Goal: Find specific page/section: Find specific page/section

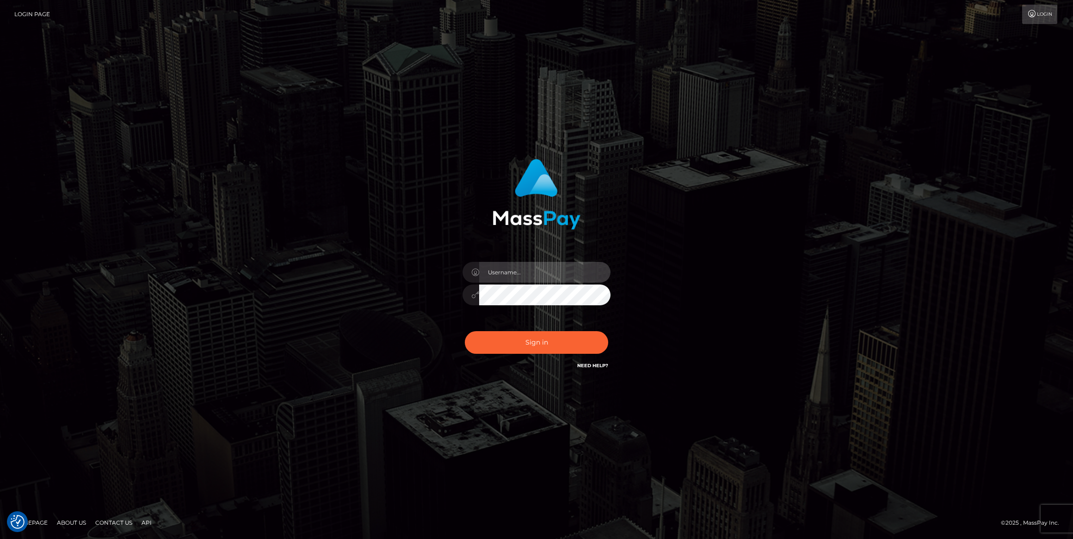
type input "bengreen"
click at [513, 343] on div "Sign in Need Help?" at bounding box center [536, 346] width 162 height 41
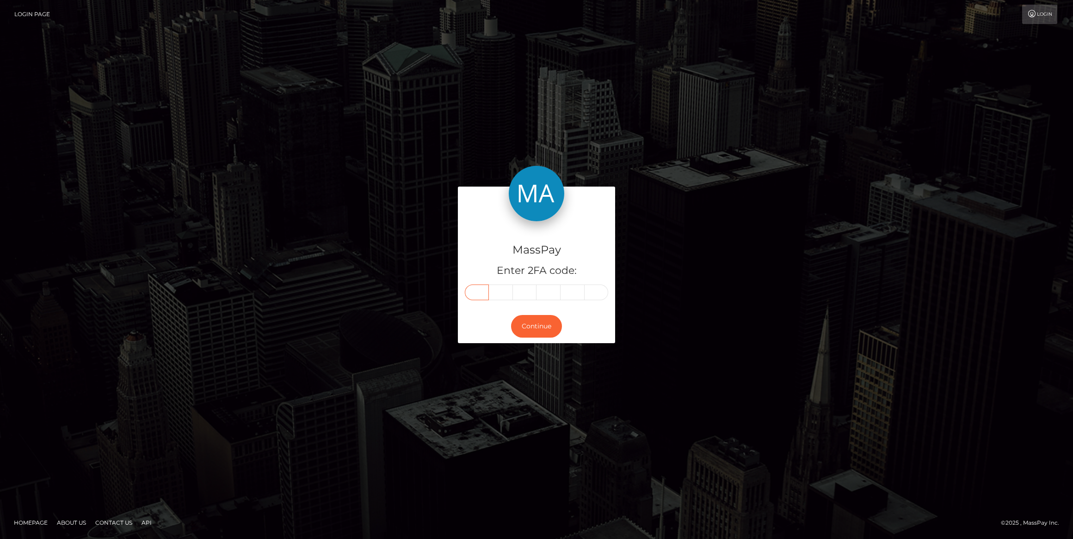
paste input "1"
type input "1"
type input "9"
type input "4"
type input "7"
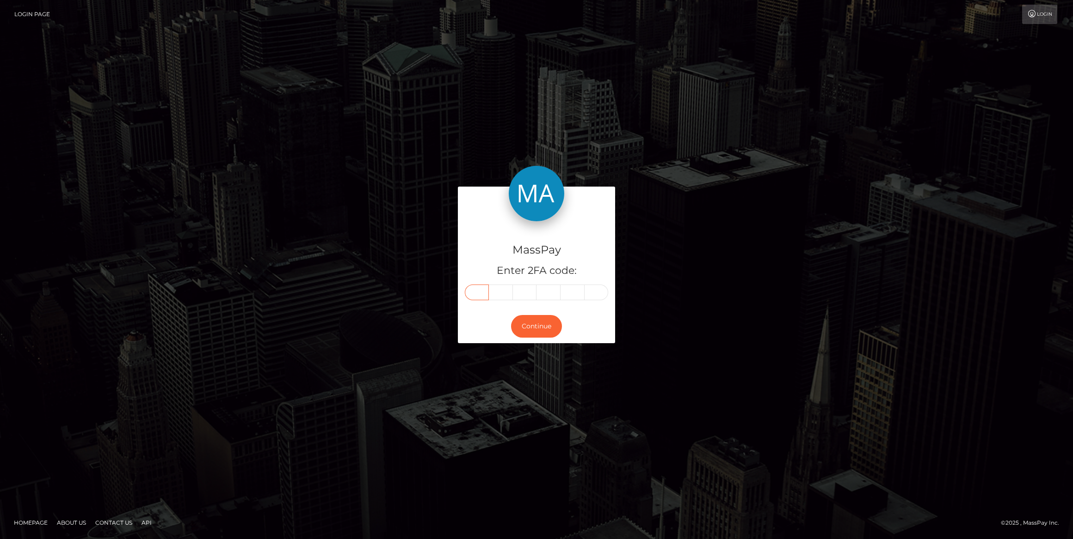
type input "3"
click at [528, 328] on button "Continue" at bounding box center [536, 326] width 51 height 23
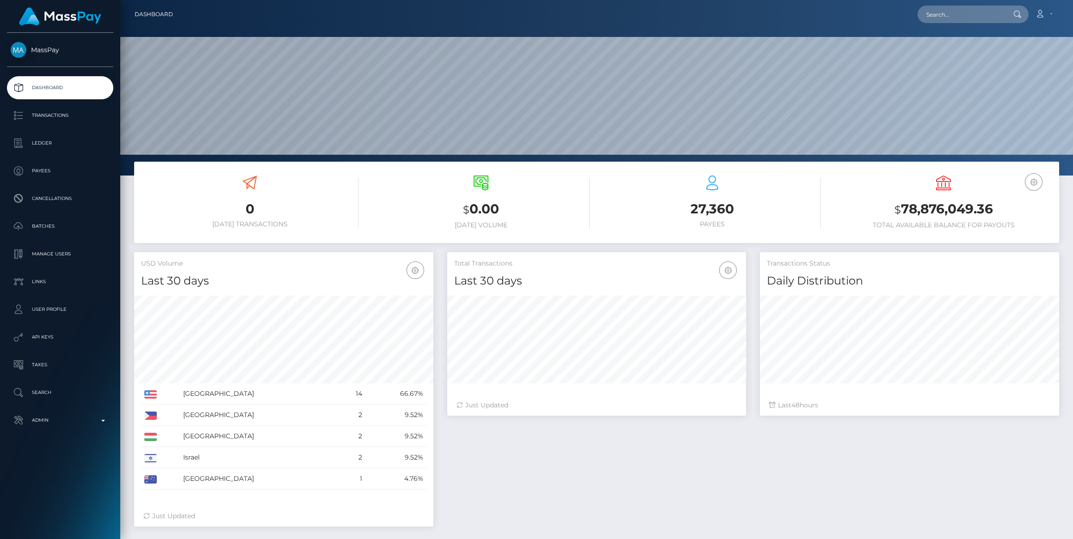
scroll to position [163, 299]
click at [40, 425] on p "Admin" at bounding box center [60, 421] width 99 height 14
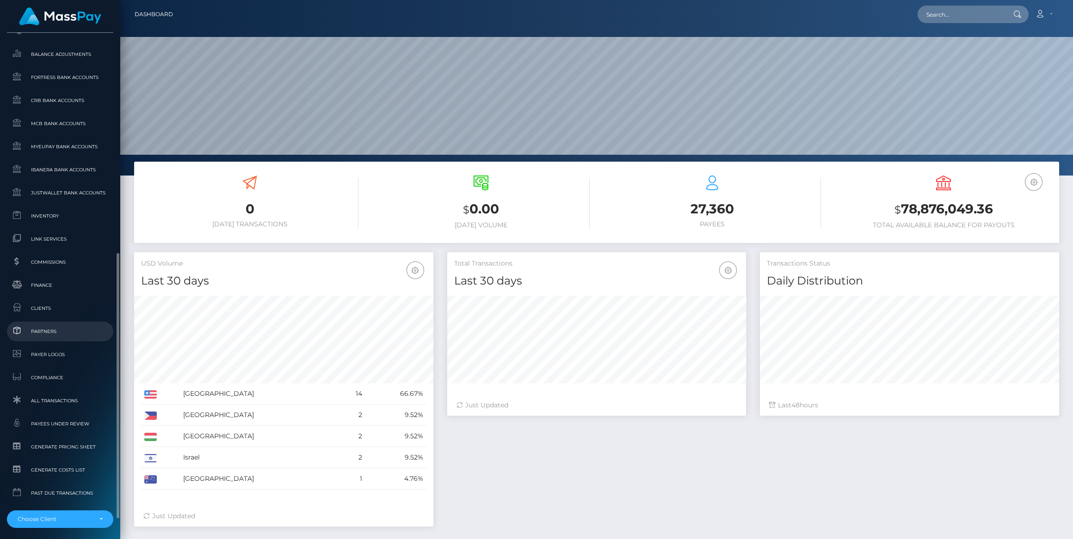
scroll to position [457, 0]
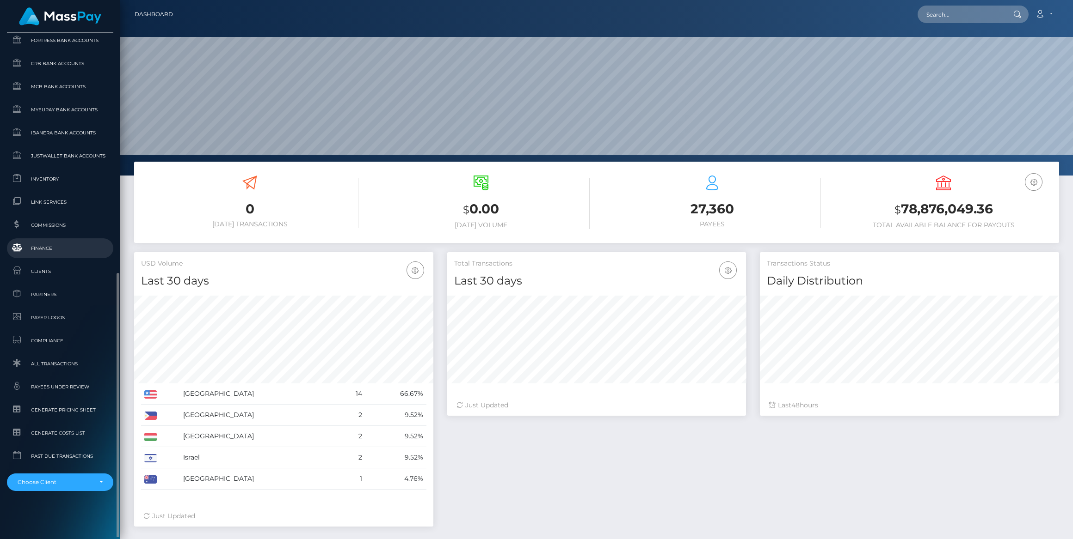
click at [51, 250] on span "Finance" at bounding box center [60, 248] width 99 height 11
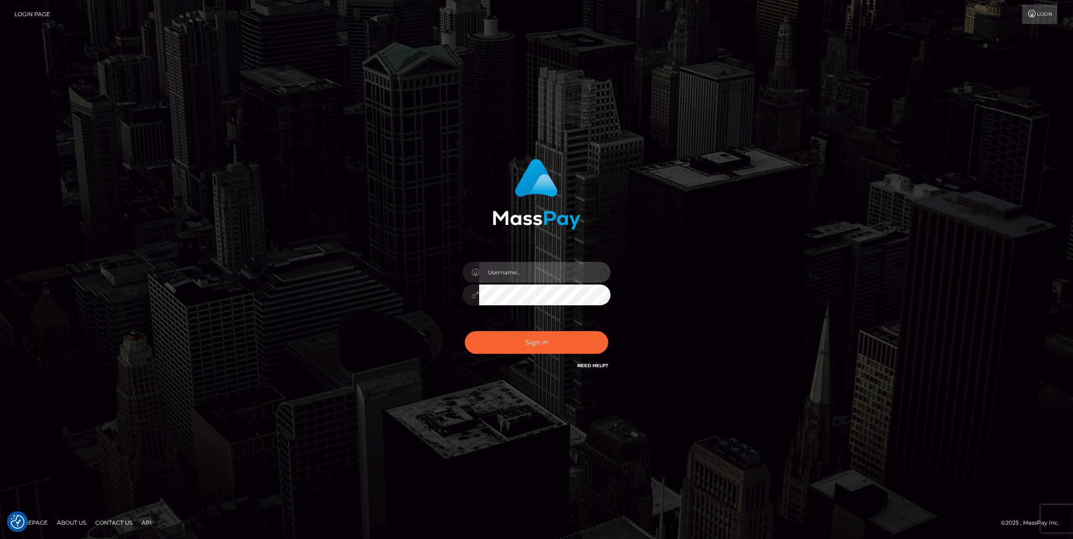
type input "bengreen"
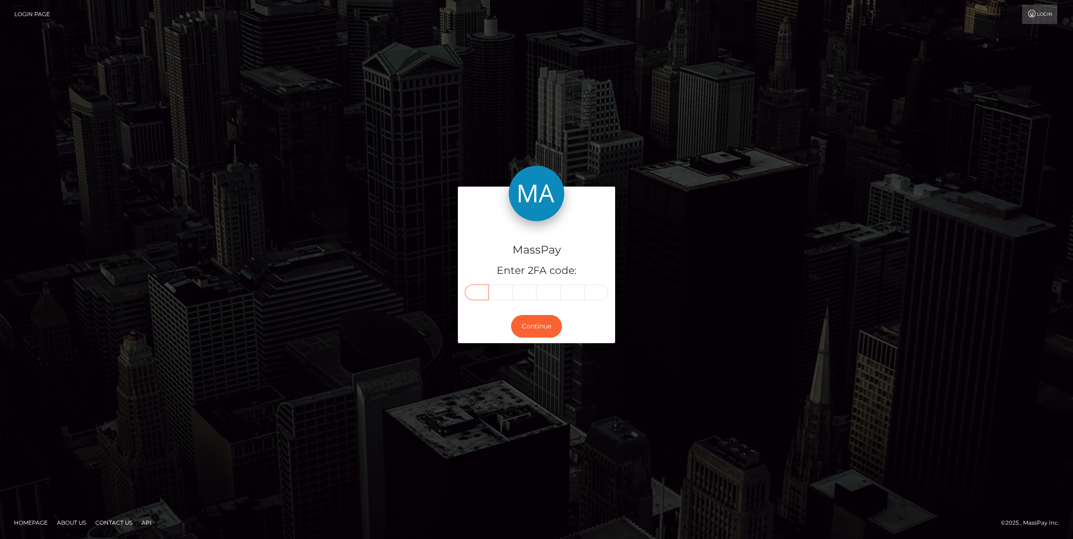
paste input "7"
type input "7"
type input "9"
type input "4"
type input "7"
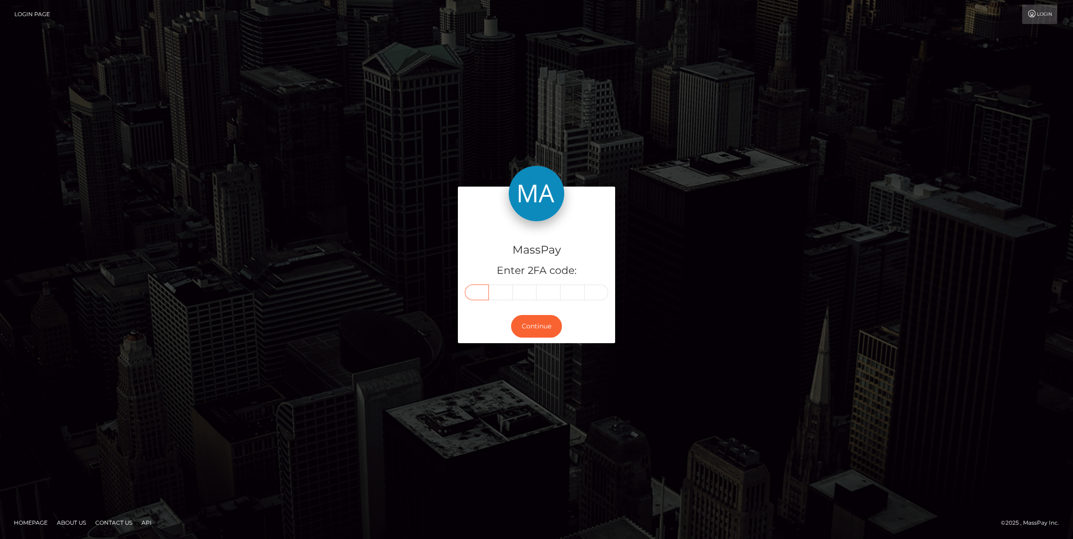
type input "9"
type input "4"
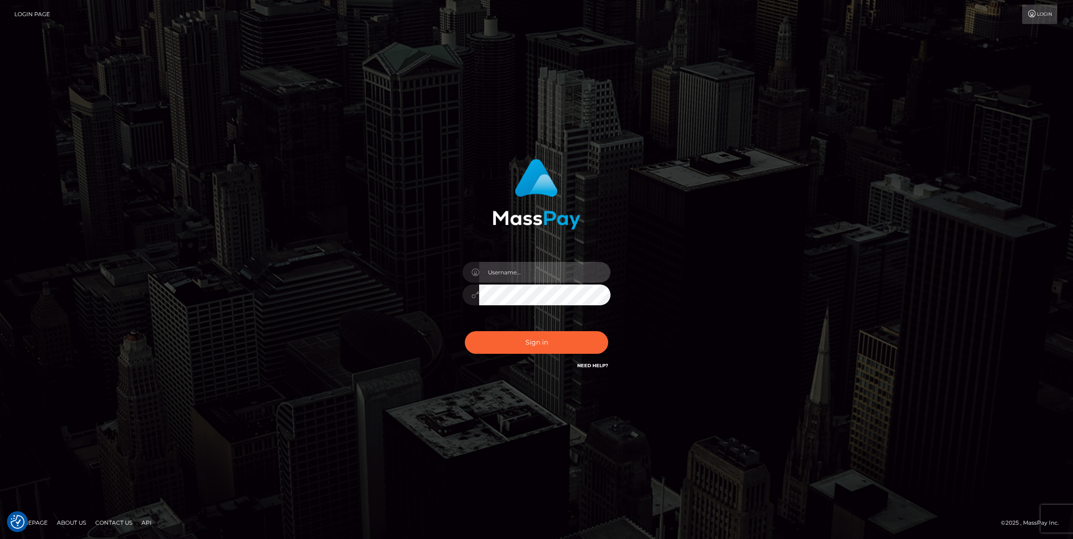
type input "bengreen"
click at [497, 331] on div "Sign in Need Help?" at bounding box center [536, 346] width 162 height 41
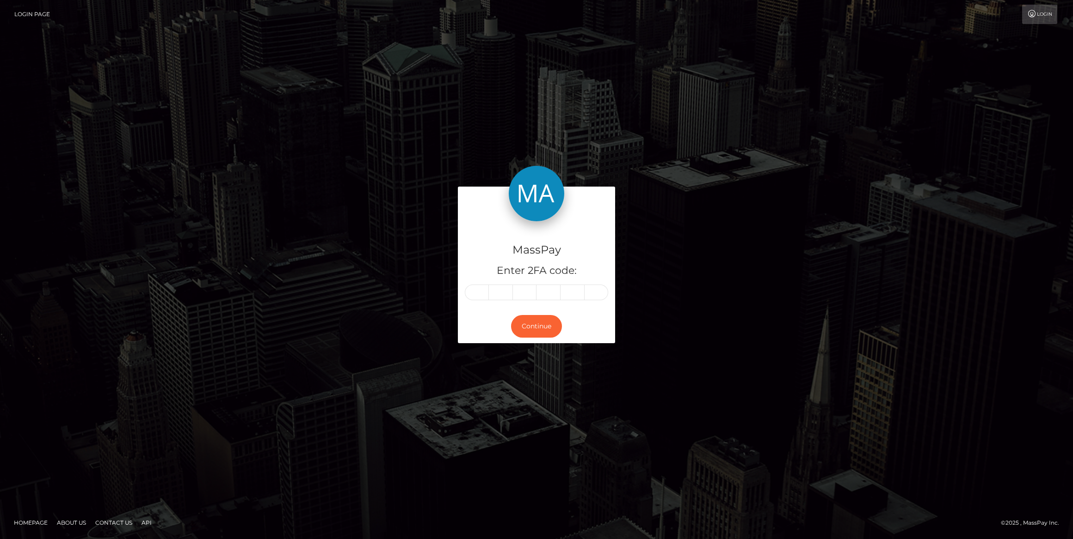
type input "7"
type input "9"
type input "4"
type input "7"
type input "9"
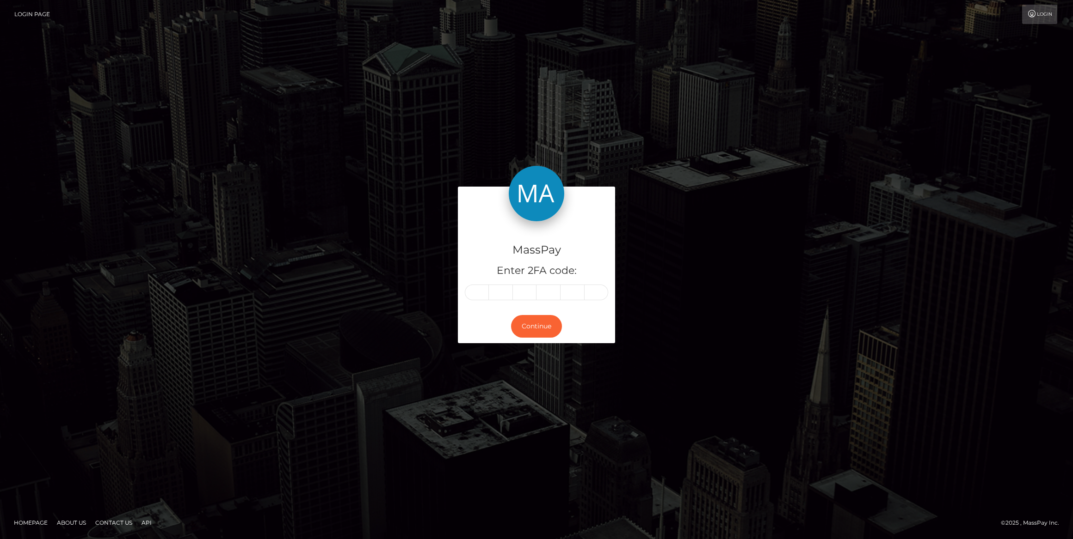
type input "4"
click at [532, 327] on button "Continue" at bounding box center [536, 326] width 51 height 23
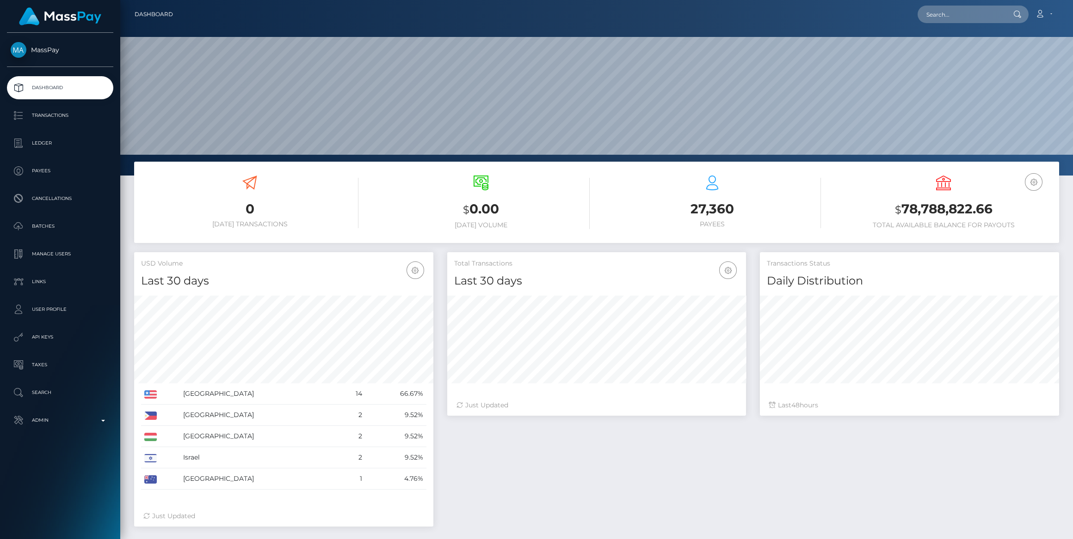
scroll to position [163, 299]
click at [53, 419] on p "Admin" at bounding box center [60, 421] width 99 height 14
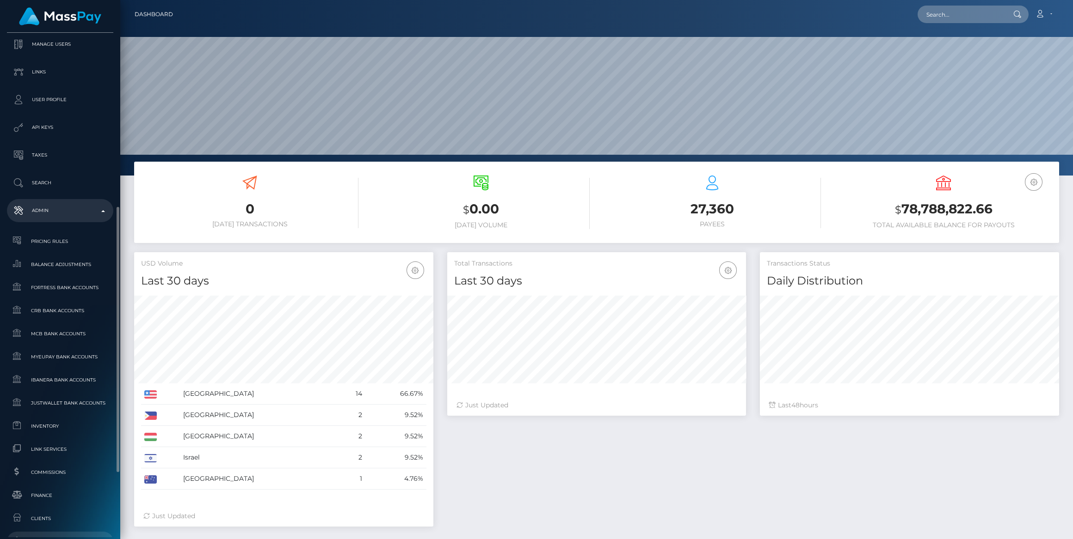
scroll to position [294, 0]
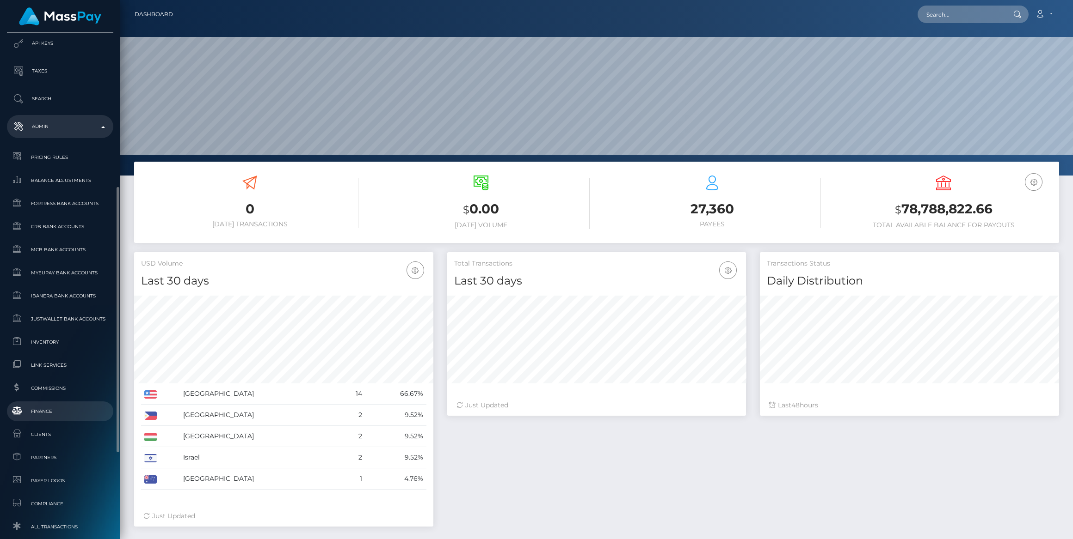
click at [61, 413] on span "Finance" at bounding box center [60, 411] width 99 height 11
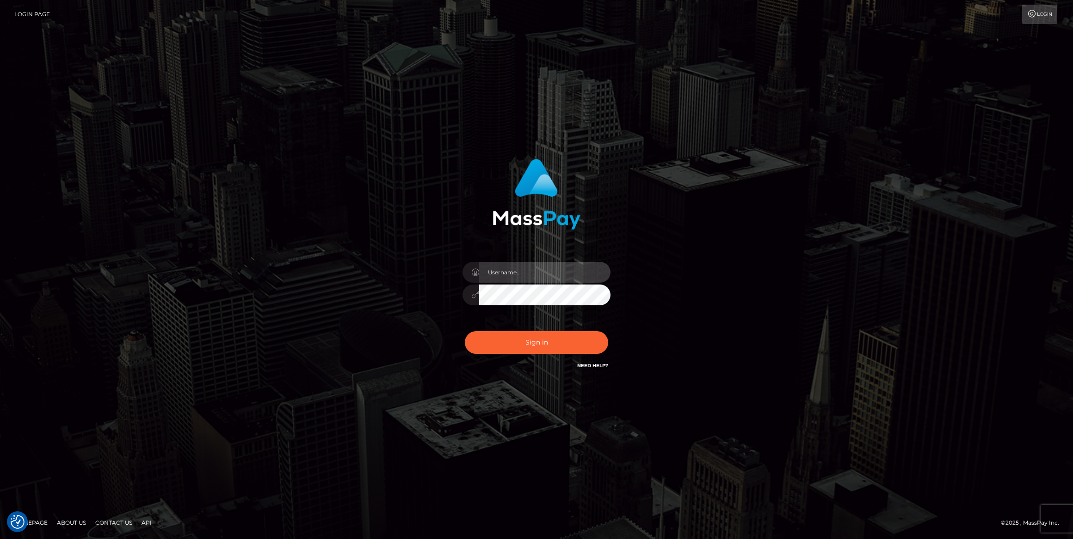
type input "bengreen"
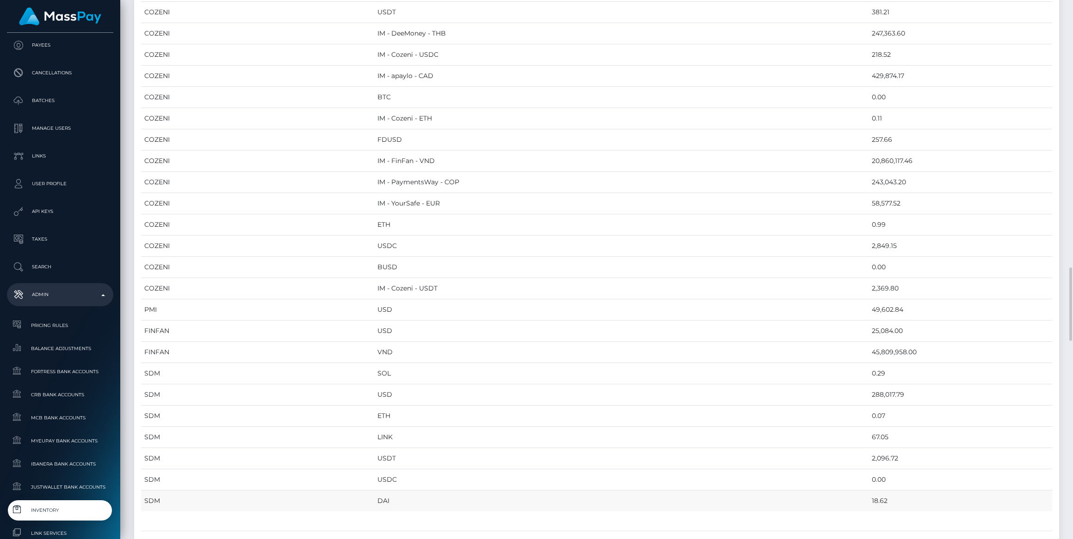
scroll to position [1345, 0]
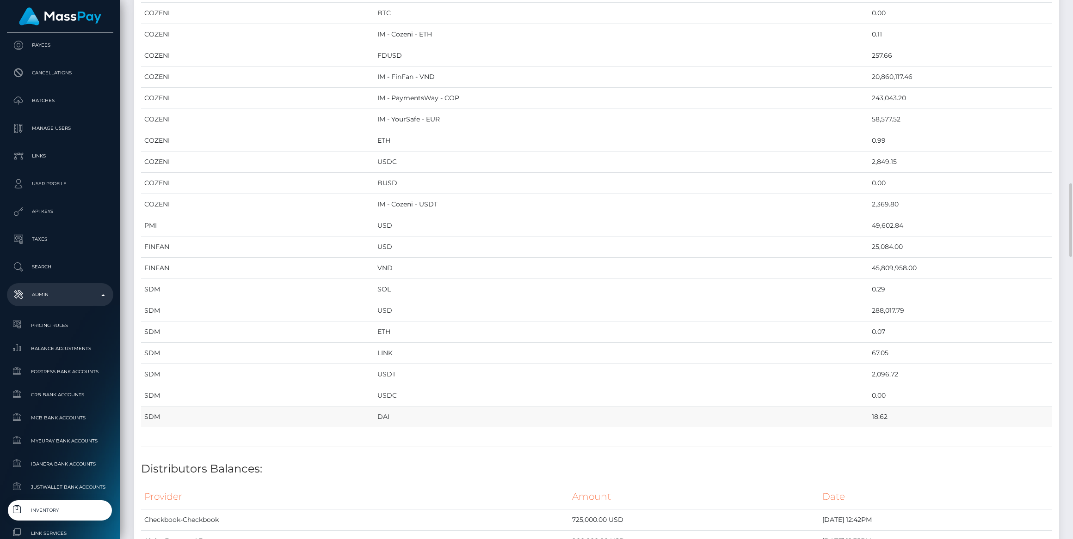
drag, startPoint x: 150, startPoint y: 104, endPoint x: 846, endPoint y: 403, distance: 756.9
copy table "Provider Currency Balance MYEUPAY EUR 250,944.41 MYEUPAY GBP 0.00 CHECKBOOK Pre…"
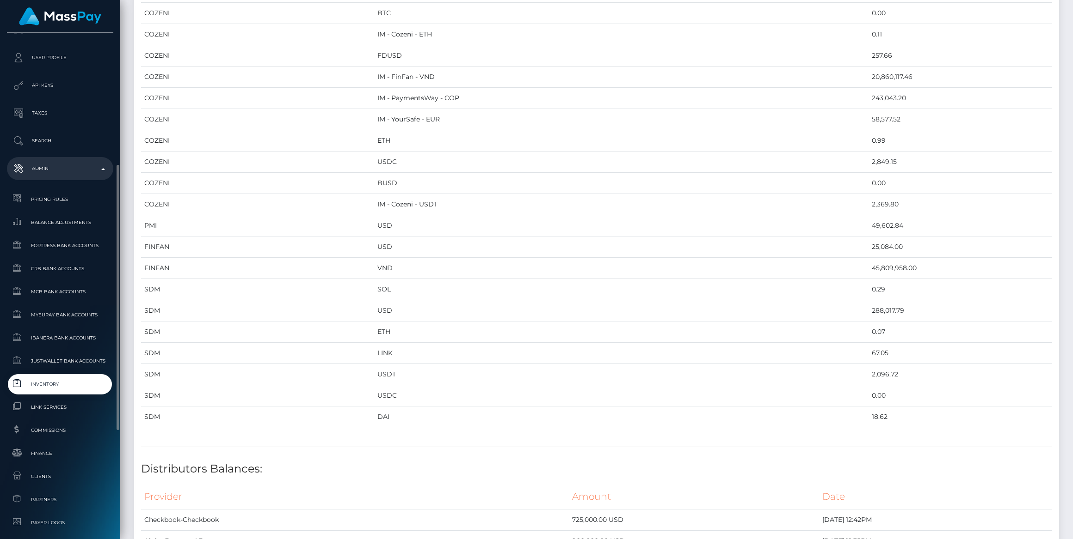
click at [58, 392] on link "Inventory" at bounding box center [60, 384] width 106 height 20
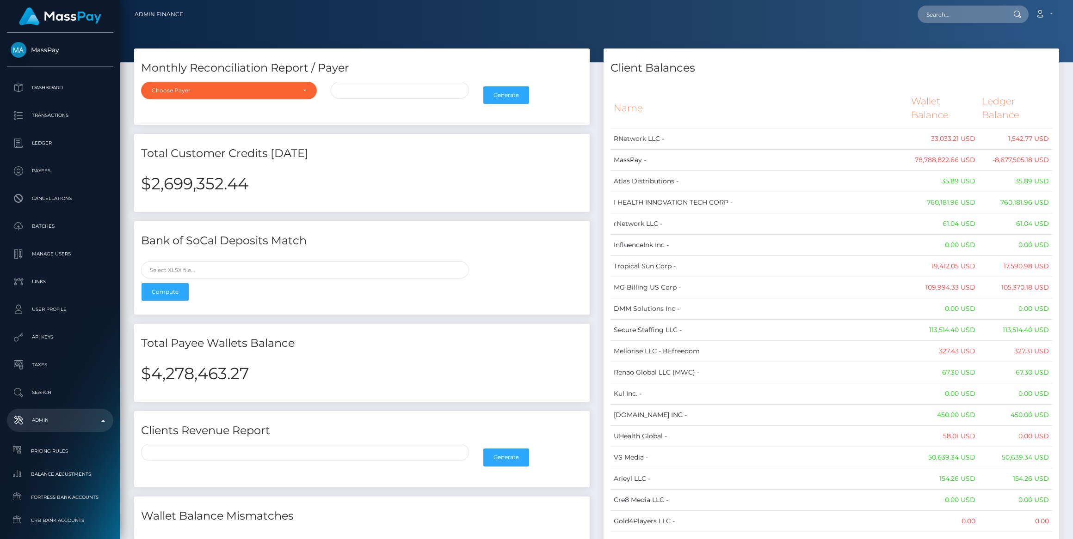
drag, startPoint x: 0, startPoint y: 0, endPoint x: 416, endPoint y: 466, distance: 624.7
drag, startPoint x: 613, startPoint y: 101, endPoint x: 662, endPoint y: 204, distance: 114.3
drag, startPoint x: 662, startPoint y: 204, endPoint x: 621, endPoint y: 119, distance: 94.7
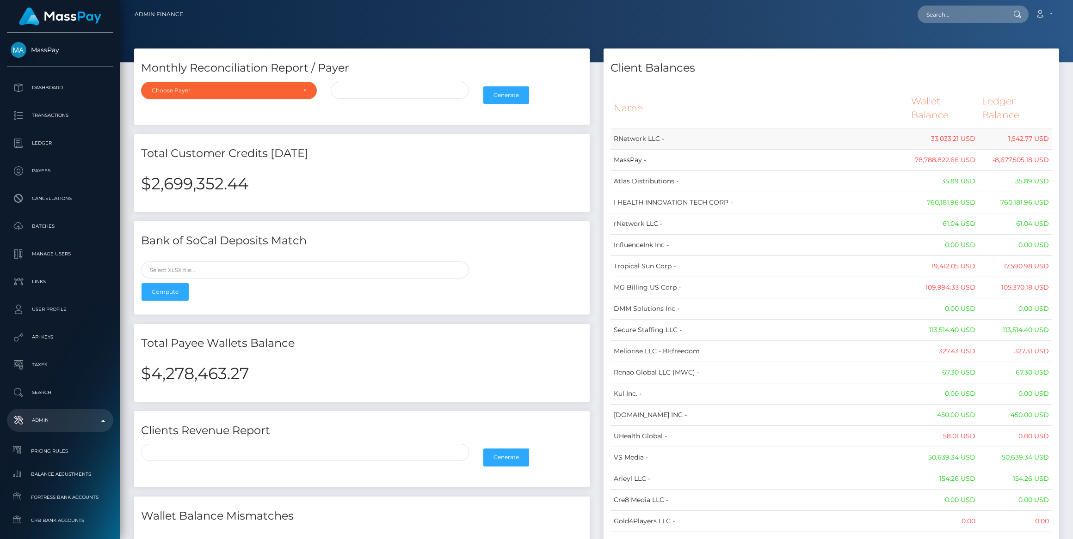
click at [621, 128] on td "RNetwork LLC -" at bounding box center [758, 138] width 297 height 21
click at [633, 110] on th "Name" at bounding box center [758, 108] width 297 height 39
click at [616, 101] on th "Name" at bounding box center [758, 108] width 297 height 39
drag, startPoint x: 619, startPoint y: 99, endPoint x: 750, endPoint y: 301, distance: 241.6
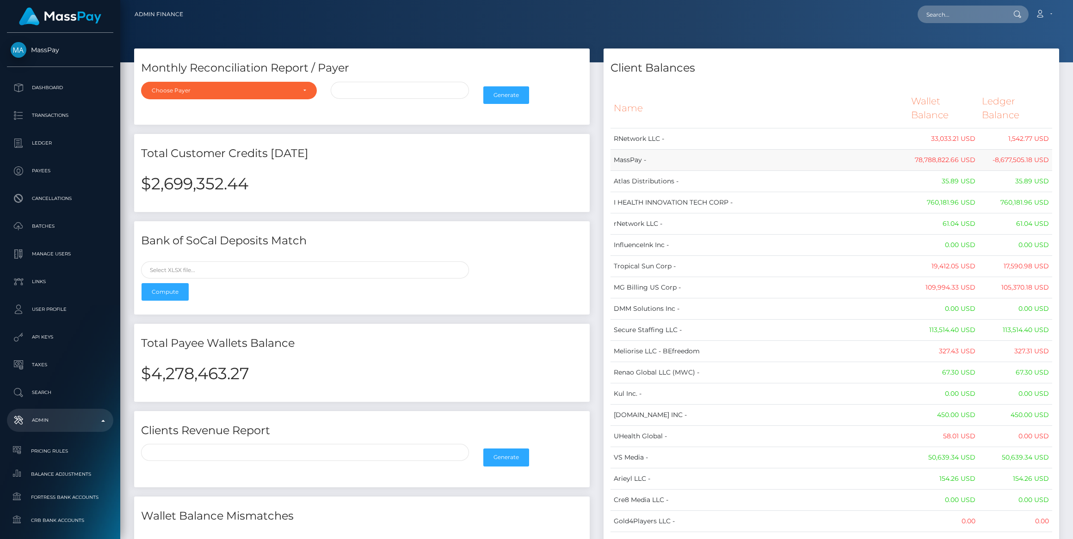
drag, startPoint x: 750, startPoint y: 301, endPoint x: 645, endPoint y: 138, distance: 194.7
click at [646, 149] on td "MassPay -" at bounding box center [758, 159] width 297 height 21
click at [628, 128] on td "RNetwork LLC -" at bounding box center [758, 138] width 297 height 21
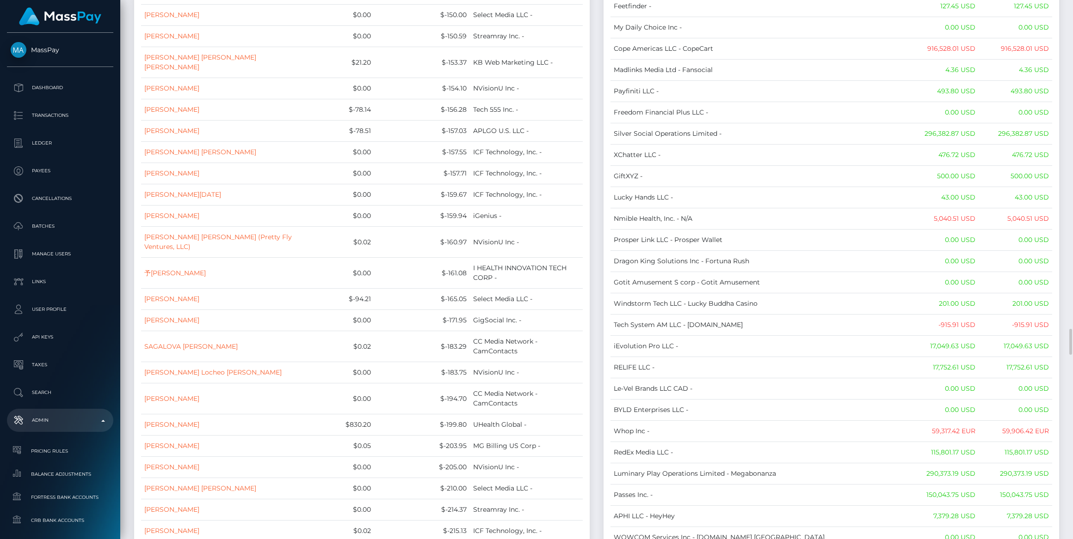
scroll to position [6976, 0]
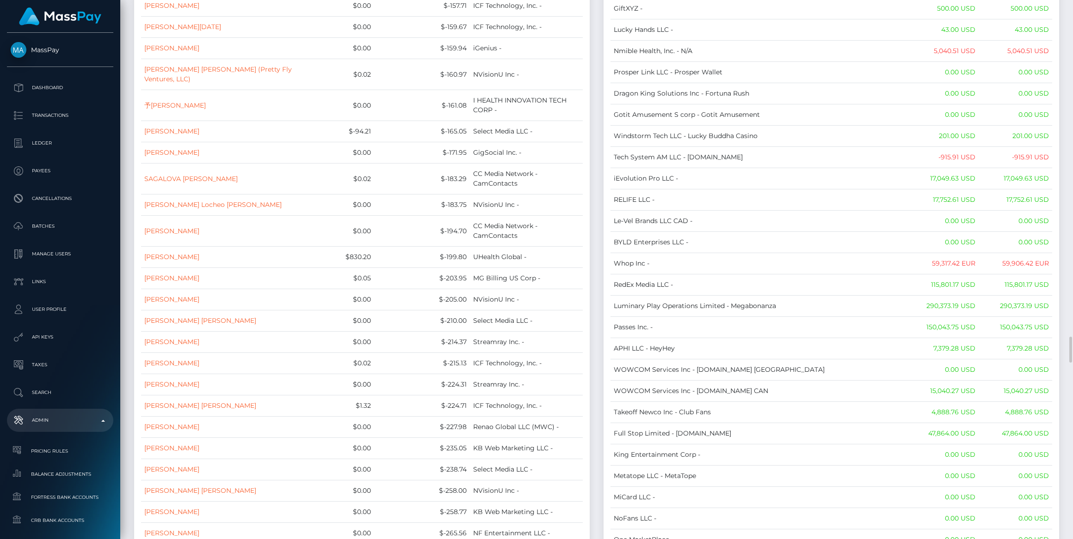
drag, startPoint x: 615, startPoint y: 104, endPoint x: 1042, endPoint y: 460, distance: 556.6
copy table "Name Wallet Balance Ledger Balance RNetwork LLC - 33,033.21 USD 1,542.77 USD Ma…"
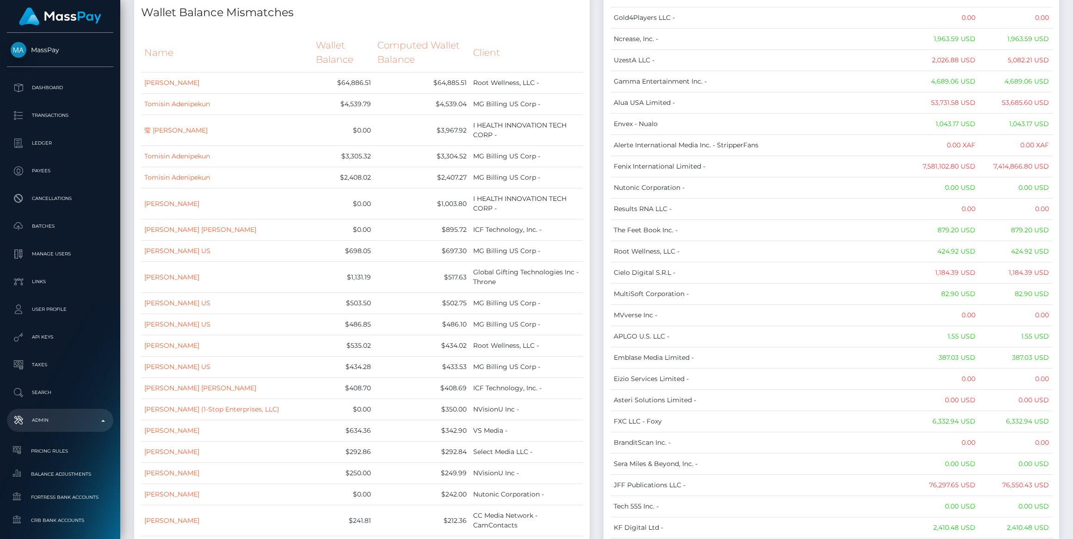
scroll to position [0, 0]
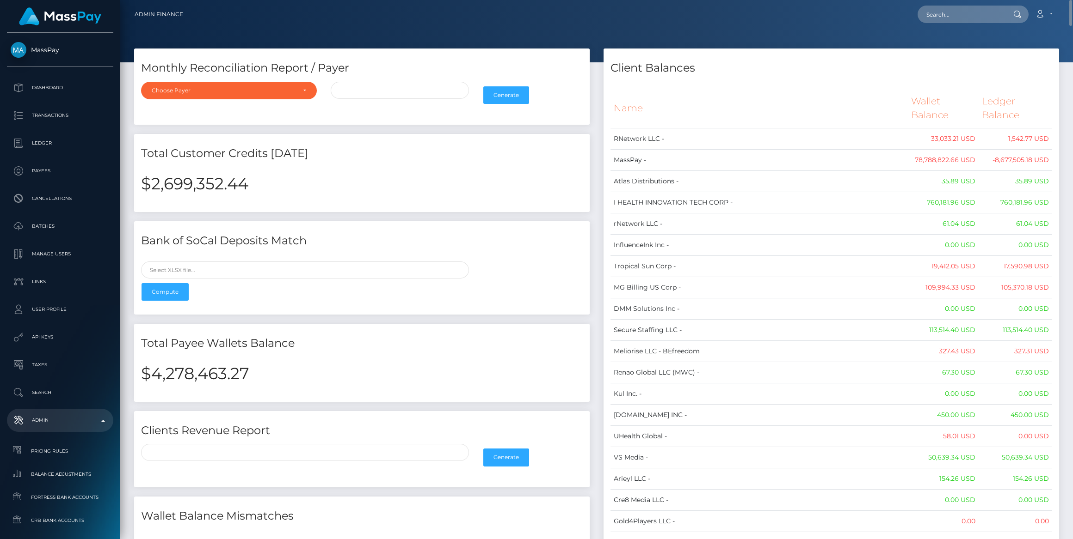
click at [198, 175] on h2 "$2,699,352.44" at bounding box center [361, 183] width 441 height 19
click at [205, 372] on h2 "$4,278,463.27" at bounding box center [361, 373] width 441 height 19
copy h2 "4,278,463.27"
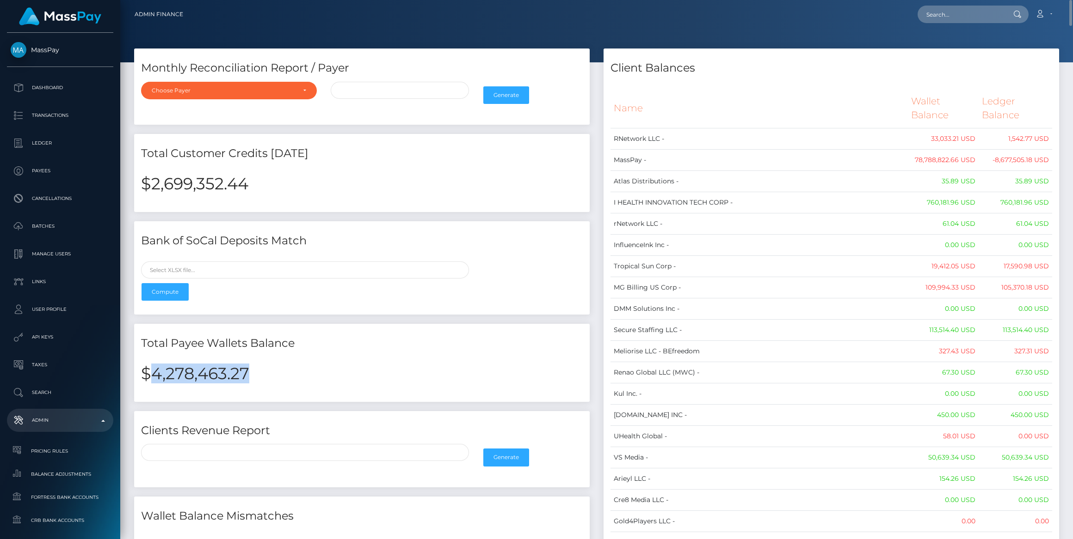
click at [287, 390] on div "$4,278,463.27" at bounding box center [361, 379] width 455 height 45
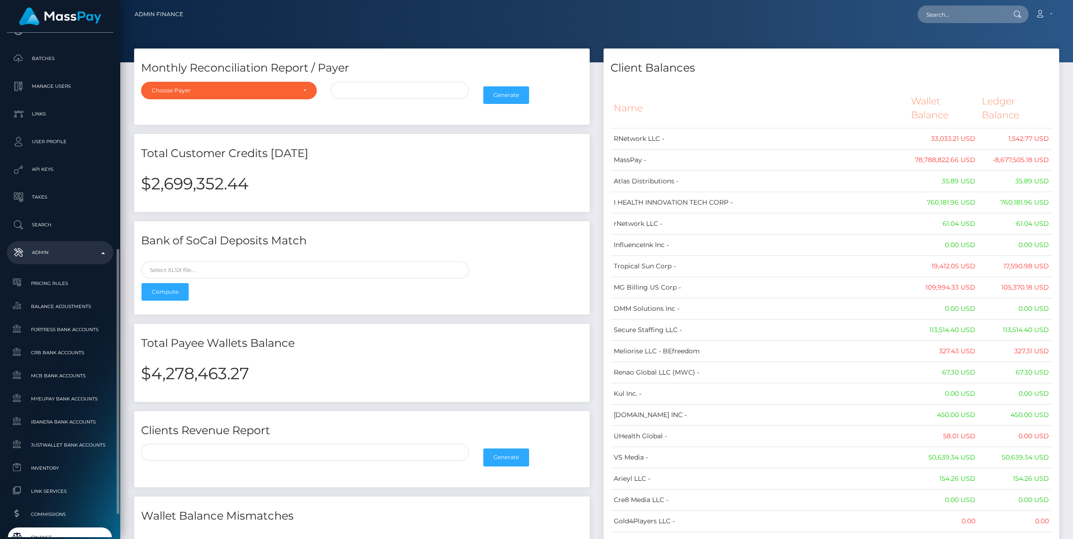
scroll to position [294, 0]
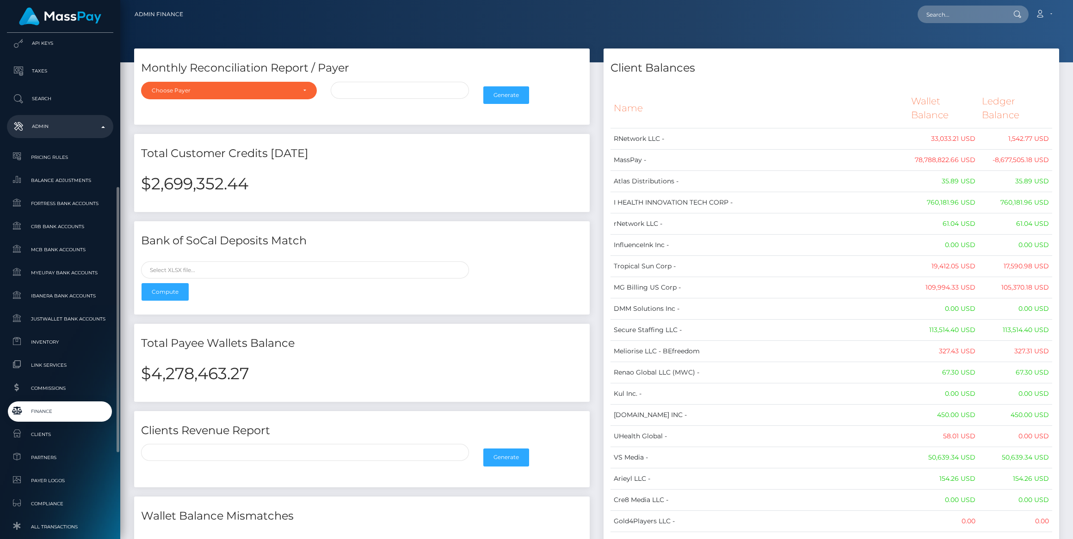
click at [25, 408] on span "Finance" at bounding box center [60, 411] width 99 height 11
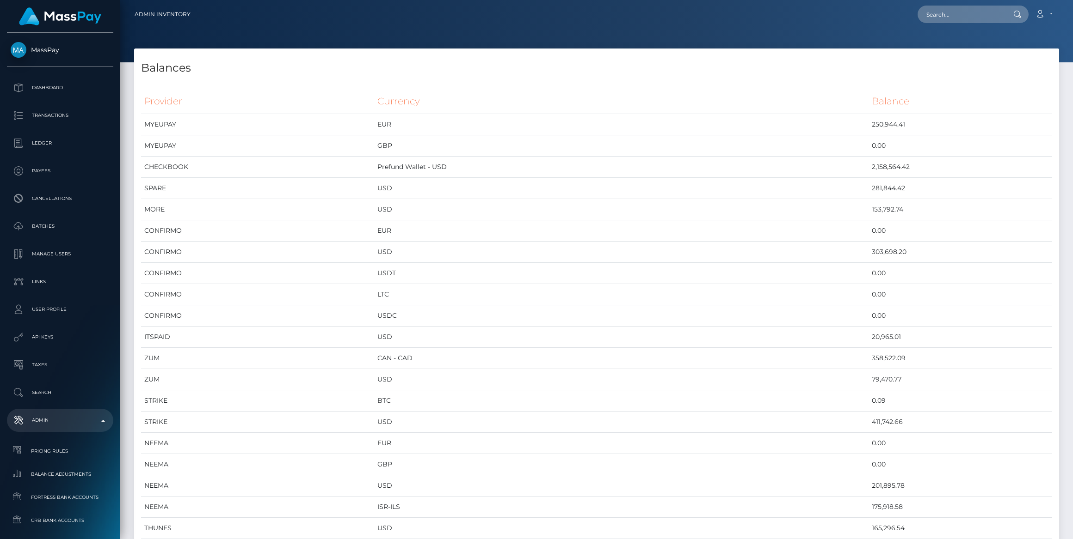
scroll to position [3845, 924]
